Goal: Check status: Check status

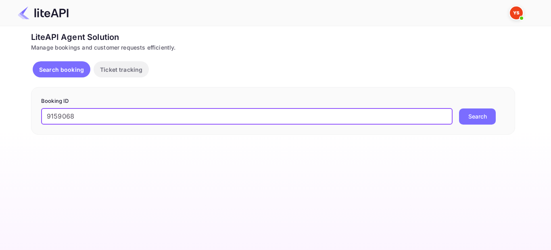
type input "9159068"
click at [468, 122] on button "Search" at bounding box center [477, 117] width 37 height 16
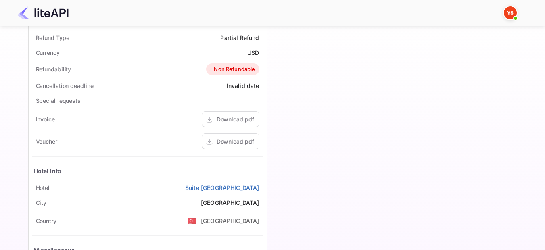
scroll to position [323, 0]
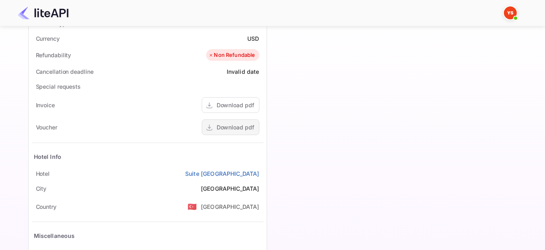
click at [243, 122] on div "Download pdf" at bounding box center [231, 127] width 58 height 16
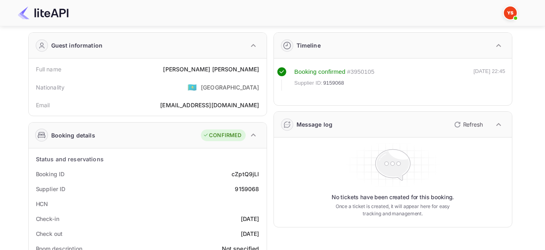
scroll to position [19, 0]
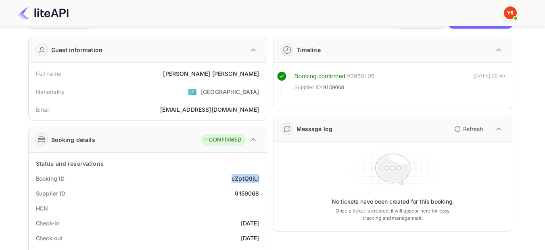
drag, startPoint x: 262, startPoint y: 178, endPoint x: 233, endPoint y: 179, distance: 29.1
click at [233, 179] on div "Booking ID cZptQ9jLl" at bounding box center [148, 178] width 232 height 15
copy div "cZptQ9jLl"
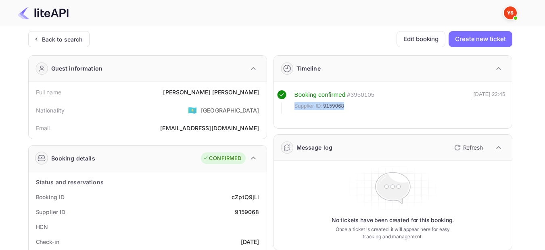
drag, startPoint x: 354, startPoint y: 106, endPoint x: 295, endPoint y: 105, distance: 59.3
click at [295, 105] on div "Supplier ID: 9159068" at bounding box center [335, 106] width 80 height 8
copy div "Supplier ID: 9159068"
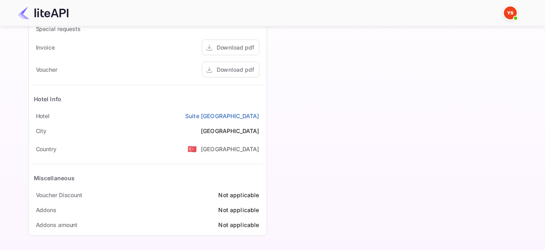
scroll to position [382, 0]
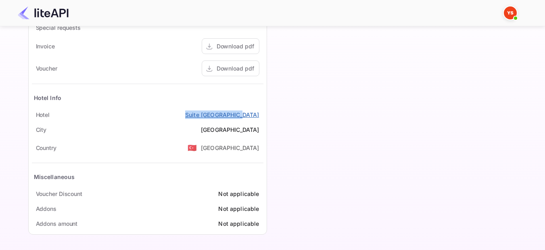
copy link "Suite Laguna Hotel"
drag, startPoint x: 261, startPoint y: 116, endPoint x: 208, endPoint y: 113, distance: 52.6
click at [208, 113] on div "Hotel Suite Laguna Hotel" at bounding box center [148, 114] width 232 height 15
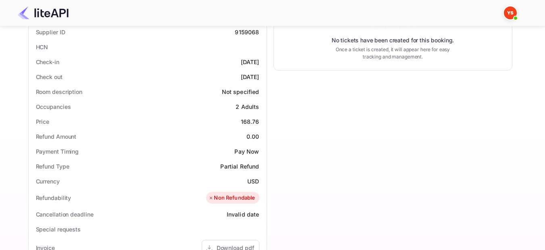
scroll to position [140, 0]
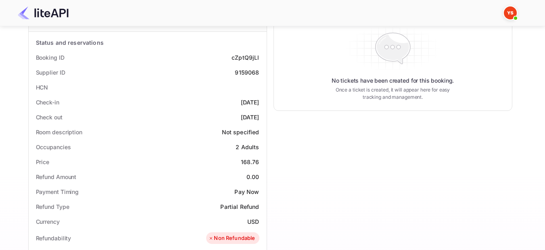
drag, startPoint x: 260, startPoint y: 104, endPoint x: 226, endPoint y: 103, distance: 34.3
click at [226, 103] on div "Check-in 2025-08-30" at bounding box center [148, 102] width 232 height 15
copy div "2025-08-30"
drag, startPoint x: 260, startPoint y: 115, endPoint x: 224, endPoint y: 117, distance: 36.3
click at [224, 117] on div "Check out 2025-09-01" at bounding box center [148, 117] width 232 height 15
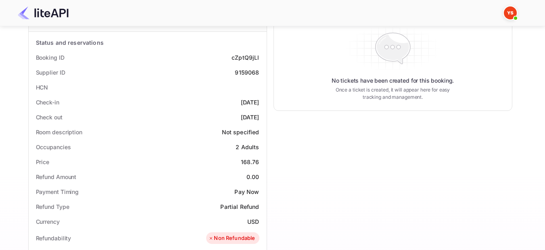
copy div "2025-09-01"
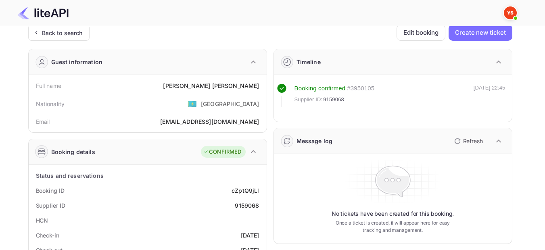
scroll to position [0, 0]
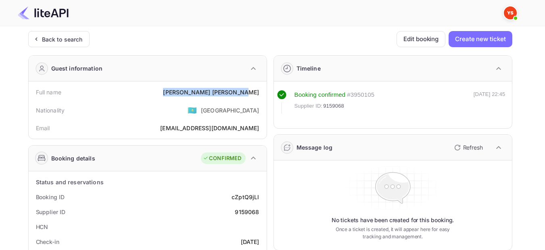
drag, startPoint x: 261, startPoint y: 90, endPoint x: 196, endPoint y: 95, distance: 66.0
click at [196, 95] on div "Full name Aleksandra Makarevich" at bounding box center [148, 92] width 232 height 15
copy div "Aleksandra Makarevich"
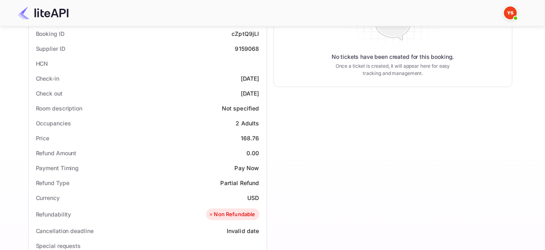
scroll to position [121, 0]
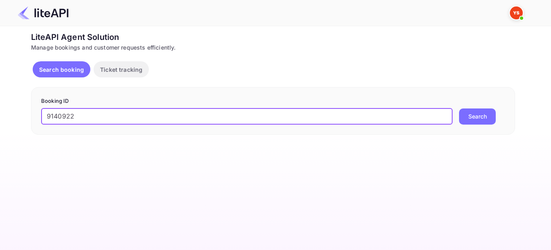
type input "9140922"
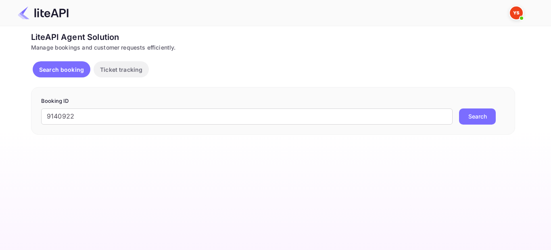
click at [480, 116] on button "Search" at bounding box center [477, 117] width 37 height 16
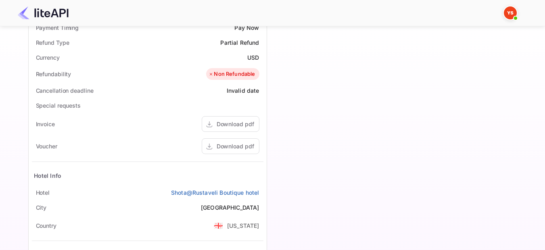
scroll to position [323, 0]
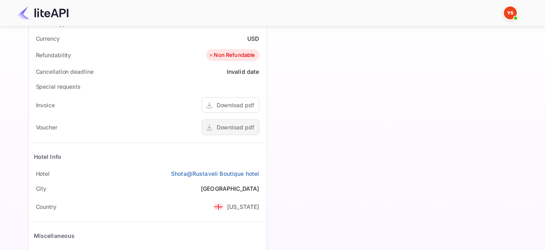
click at [255, 124] on div "Download pdf" at bounding box center [231, 127] width 58 height 16
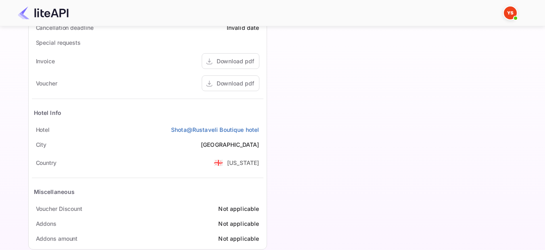
scroll to position [382, 0]
